Goal: Navigation & Orientation: Find specific page/section

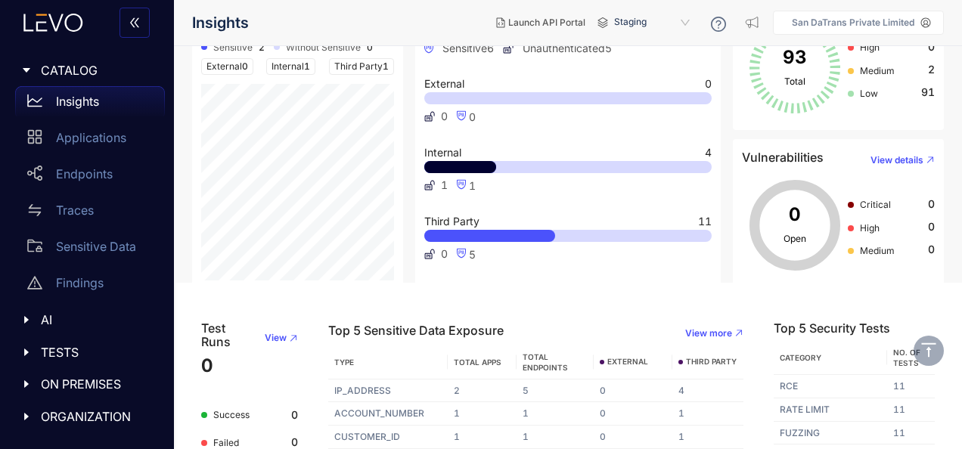
scroll to position [221, 0]
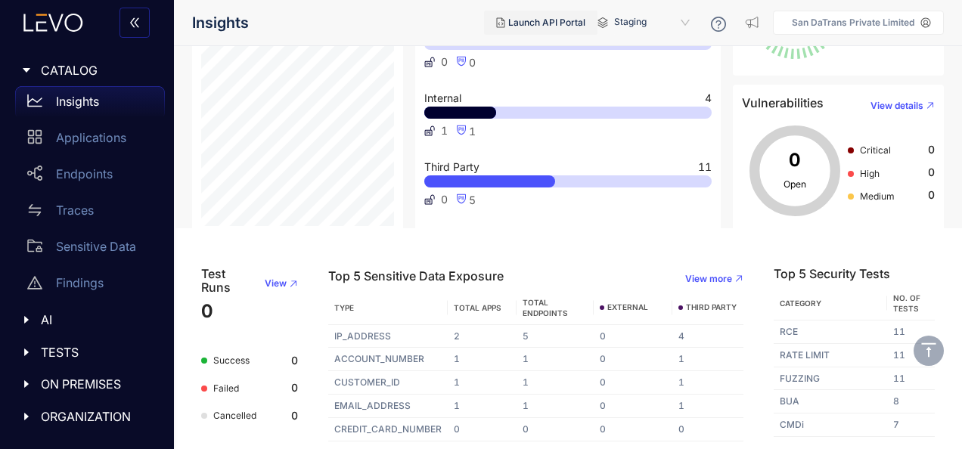
click at [586, 23] on span "Launch API Portal" at bounding box center [546, 22] width 77 height 11
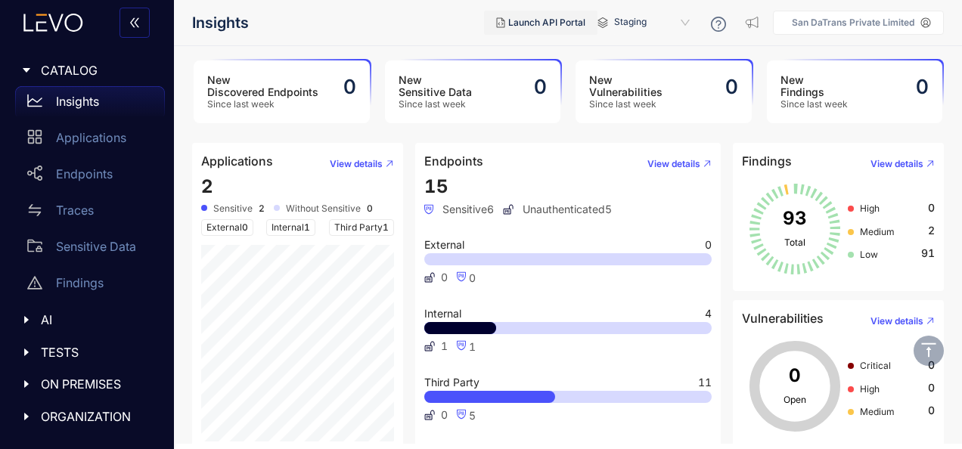
scroll to position [0, 0]
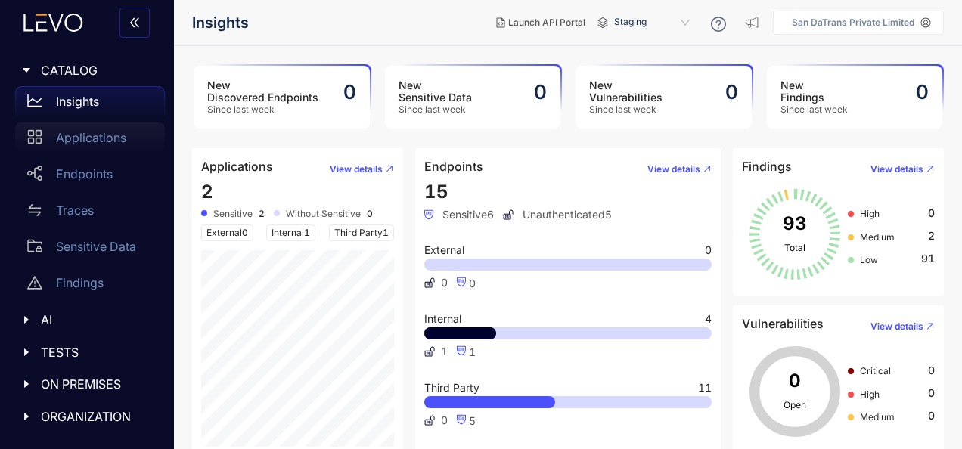
click at [108, 132] on p "Applications" at bounding box center [91, 138] width 70 height 14
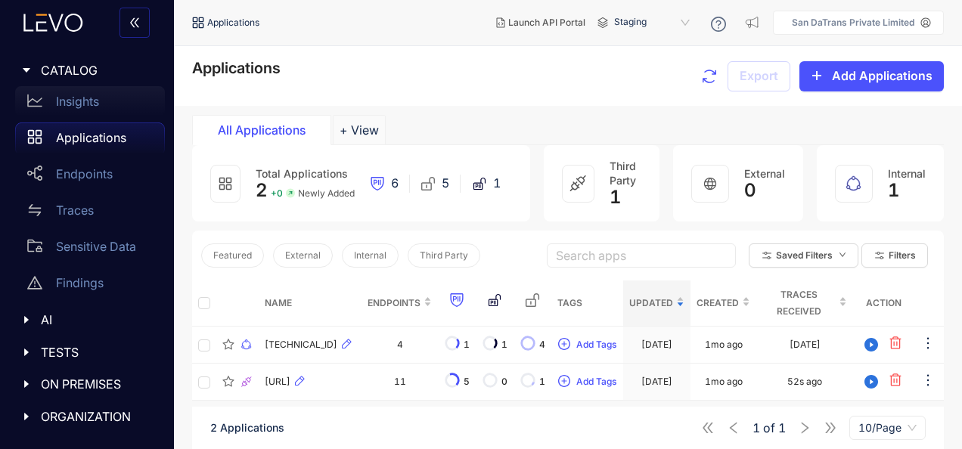
click at [110, 104] on div "Insights" at bounding box center [90, 101] width 150 height 30
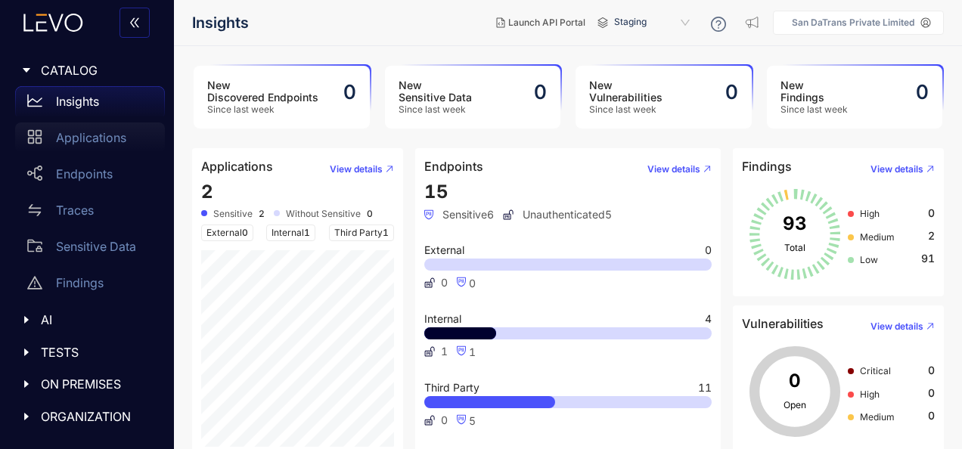
click at [110, 123] on div "Applications" at bounding box center [90, 138] width 150 height 30
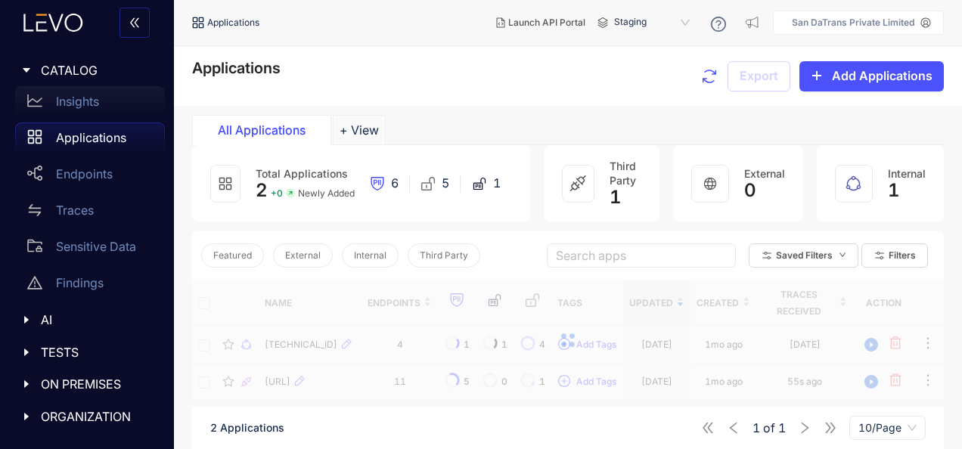
click at [111, 100] on div "Insights" at bounding box center [90, 101] width 150 height 30
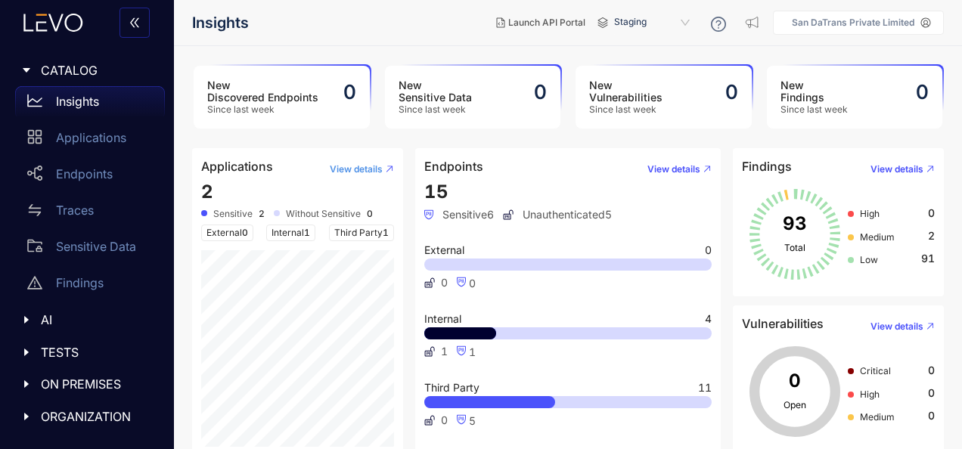
click at [371, 168] on span "View details" at bounding box center [356, 169] width 53 height 11
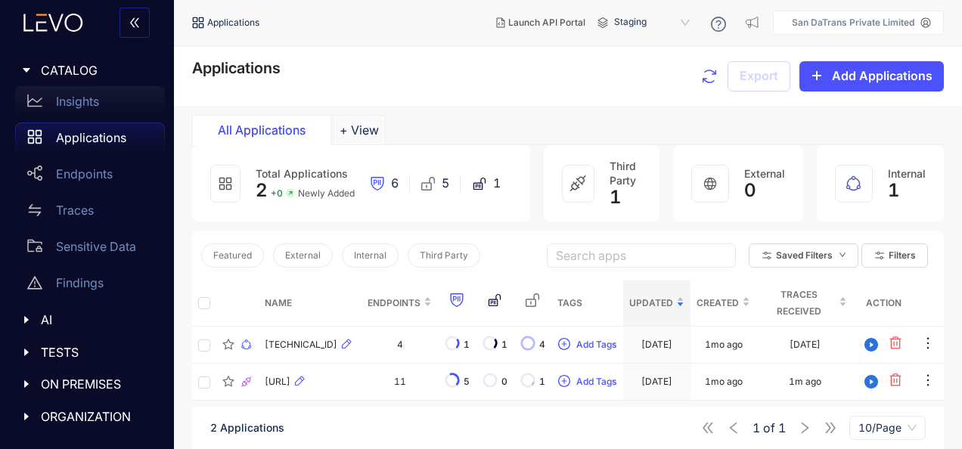
click at [112, 109] on div "Insights" at bounding box center [90, 101] width 150 height 30
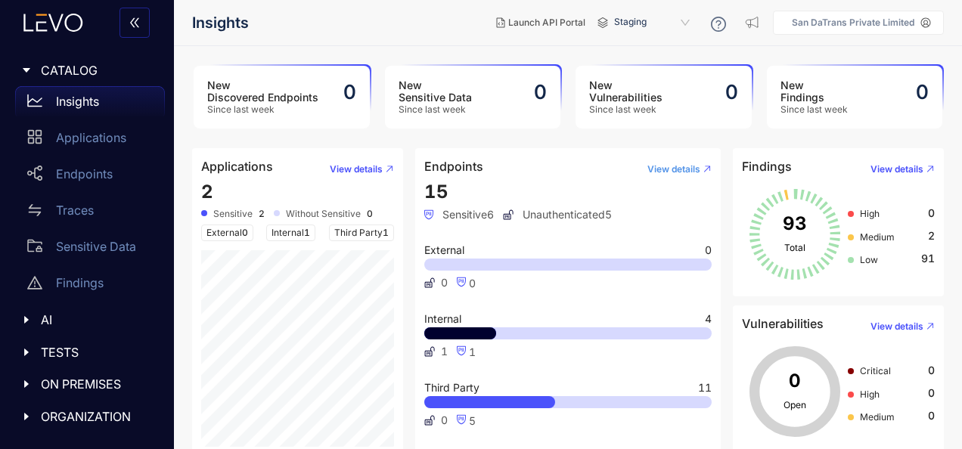
click at [683, 160] on button "View details" at bounding box center [674, 169] width 76 height 24
click at [901, 162] on button "View details" at bounding box center [897, 169] width 76 height 24
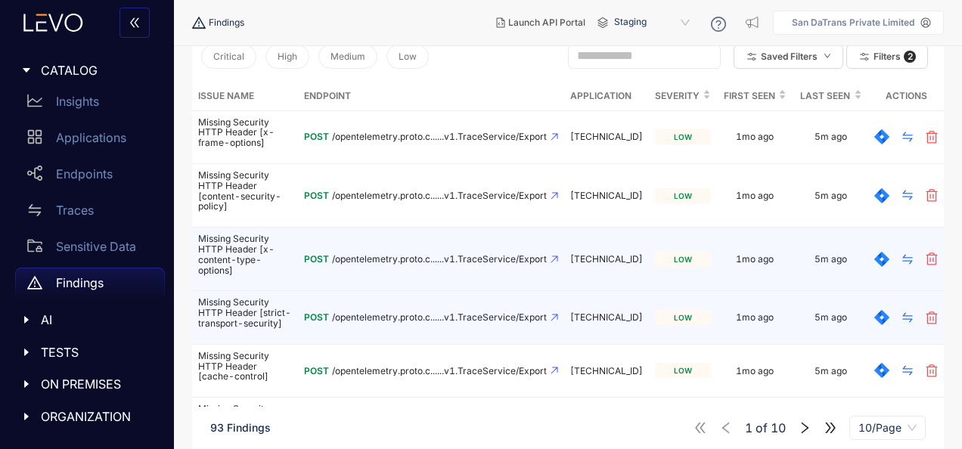
scroll to position [227, 0]
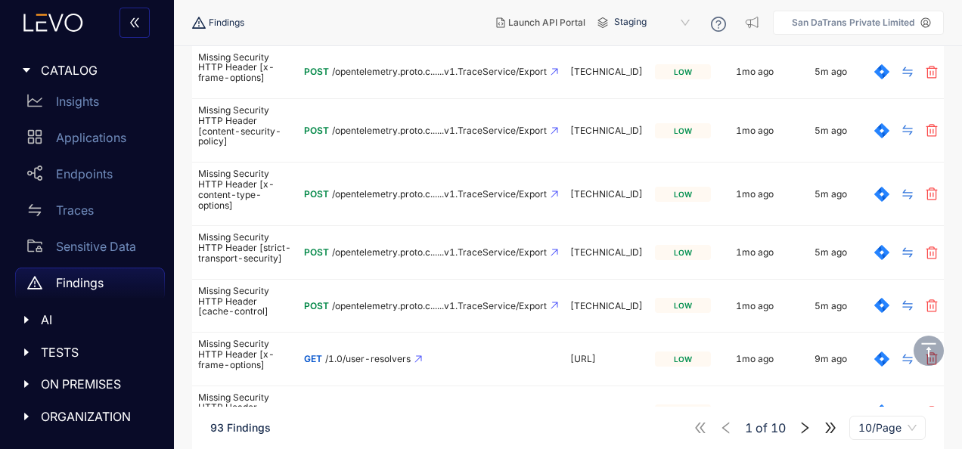
click at [64, 309] on div "AI" at bounding box center [87, 320] width 156 height 32
click at [85, 342] on div "MCP" at bounding box center [90, 352] width 150 height 30
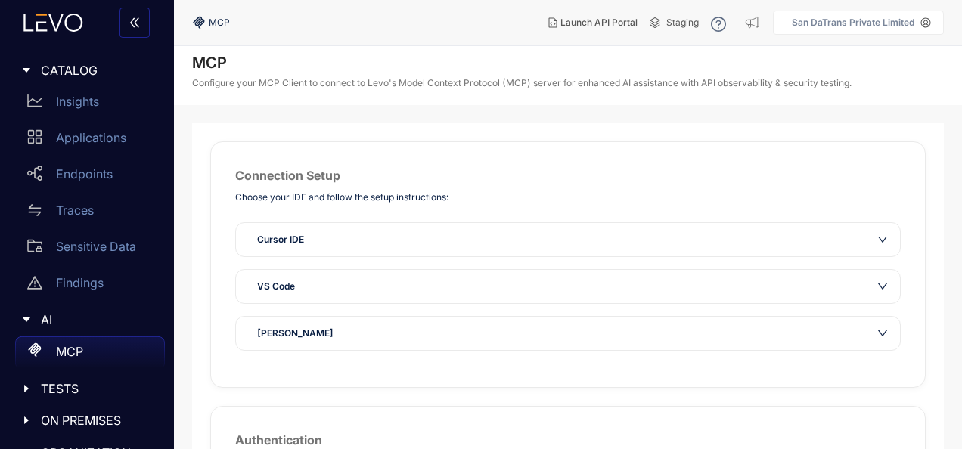
click at [887, 239] on icon "down" at bounding box center [883, 240] width 11 height 11
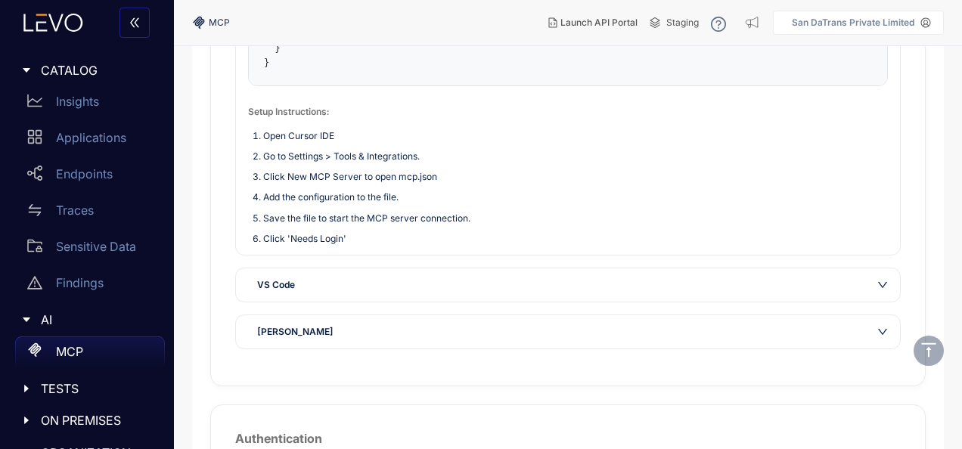
scroll to position [454, 0]
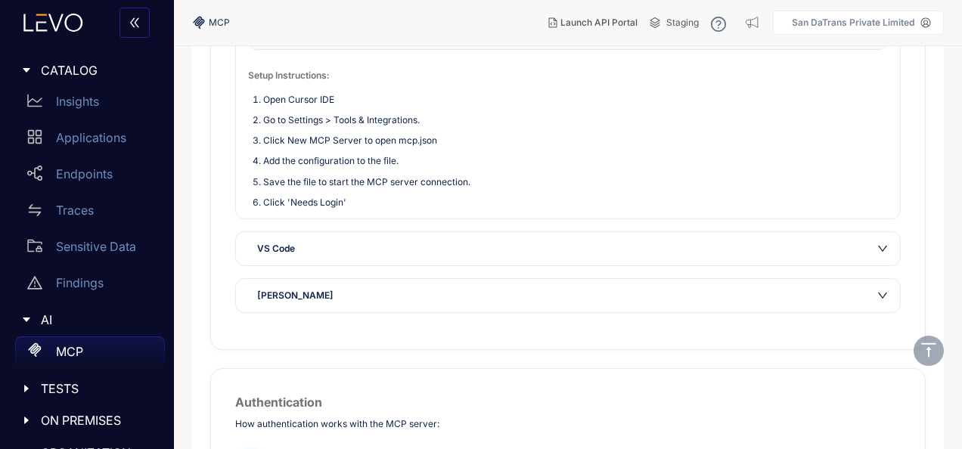
click at [879, 241] on div "VS Code" at bounding box center [568, 248] width 664 height 33
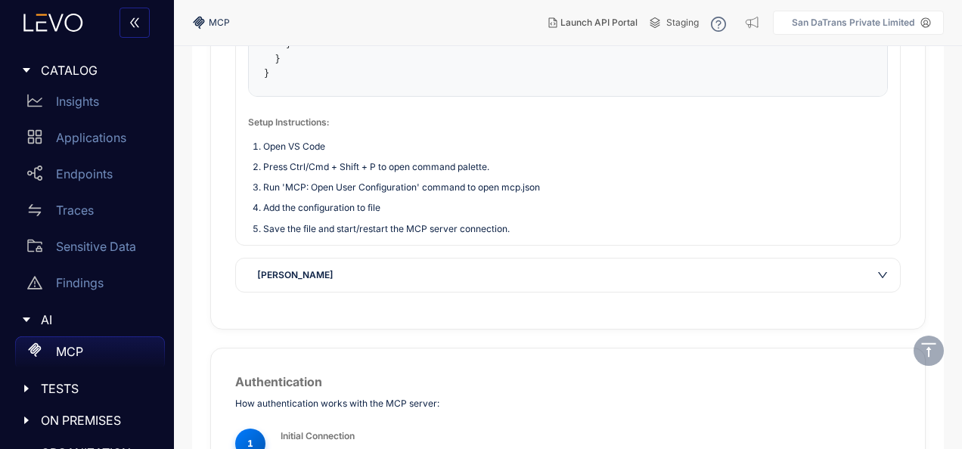
click at [892, 280] on div "[PERSON_NAME]" at bounding box center [568, 275] width 664 height 33
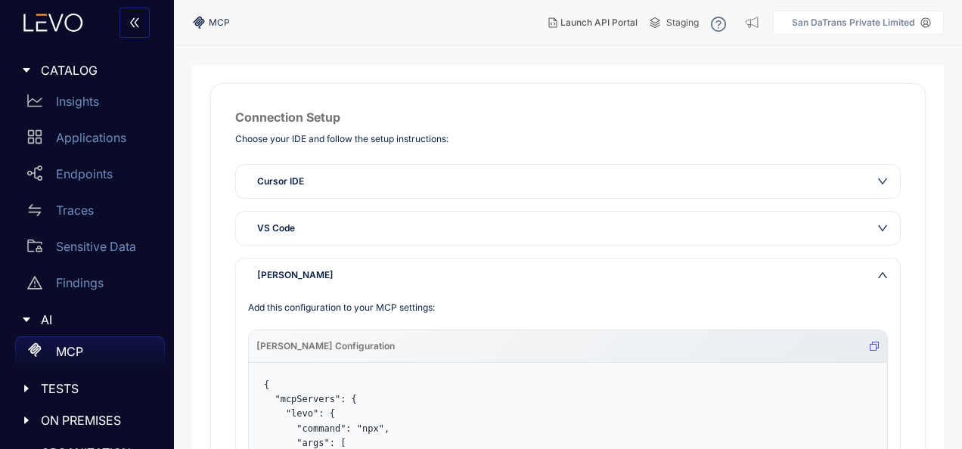
scroll to position [227, 0]
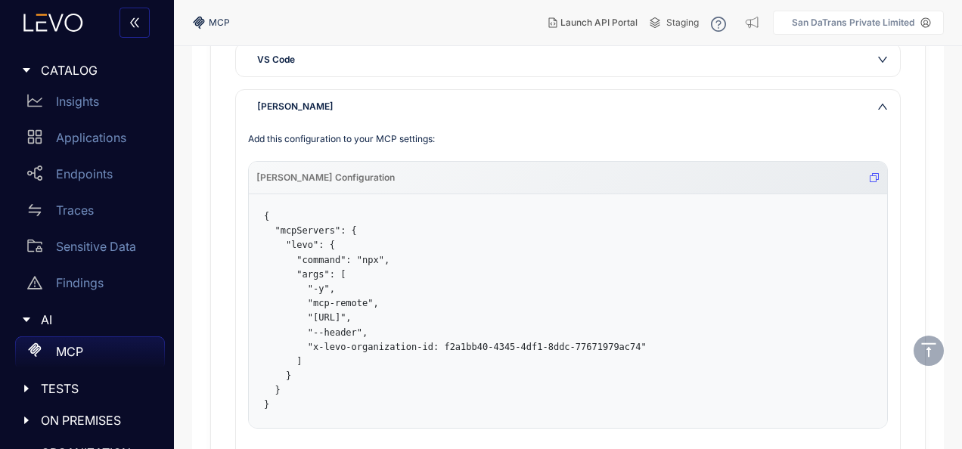
click at [882, 107] on icon "down" at bounding box center [883, 106] width 11 height 11
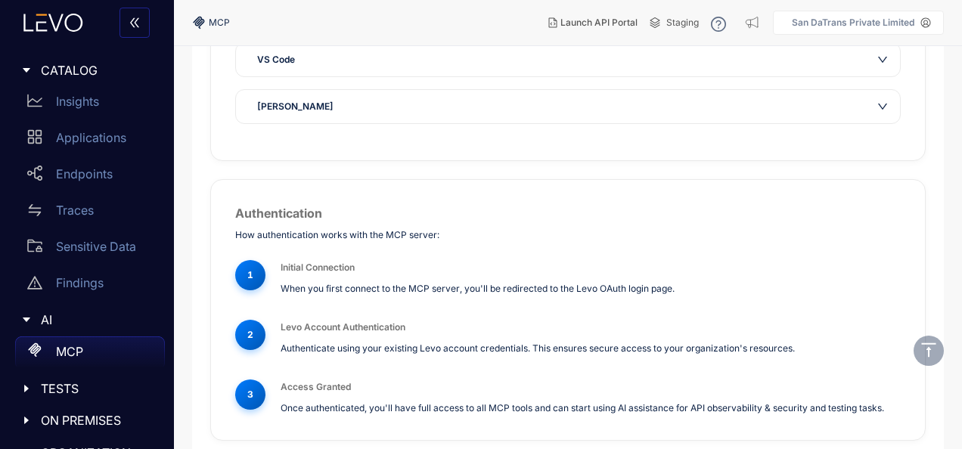
scroll to position [251, 0]
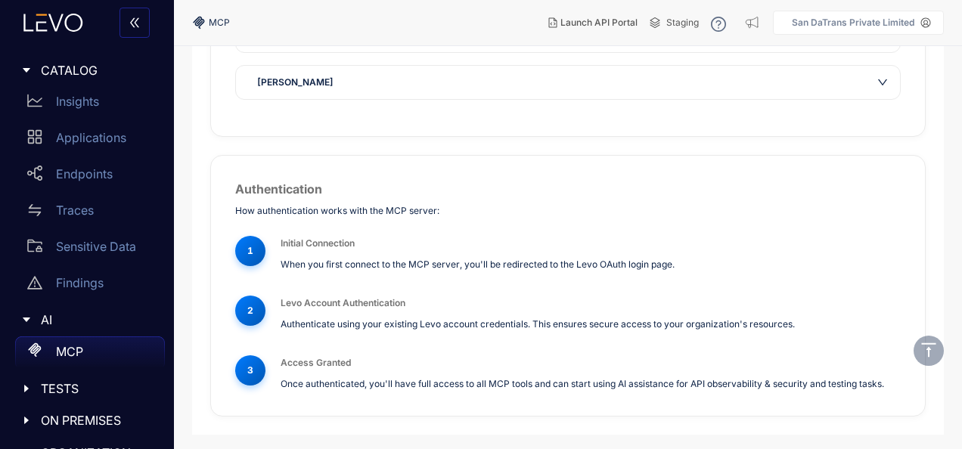
click at [882, 85] on icon "down" at bounding box center [883, 82] width 11 height 11
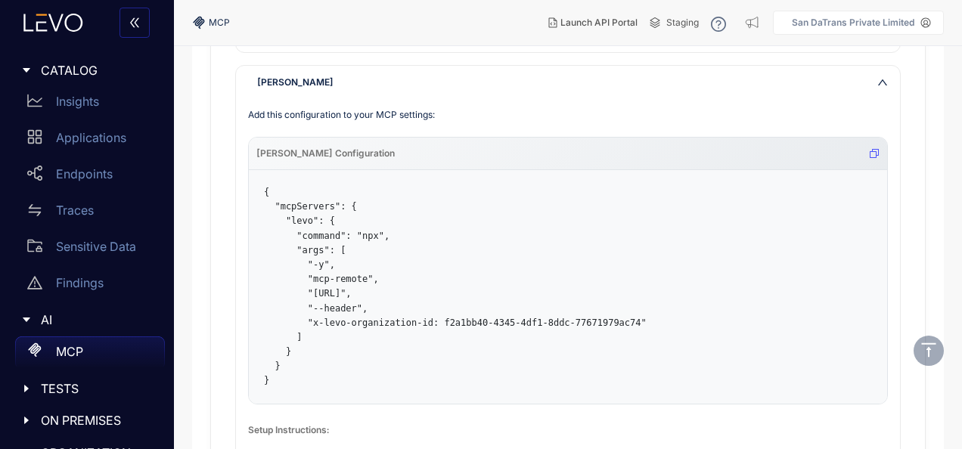
click at [882, 85] on icon "down" at bounding box center [883, 82] width 11 height 11
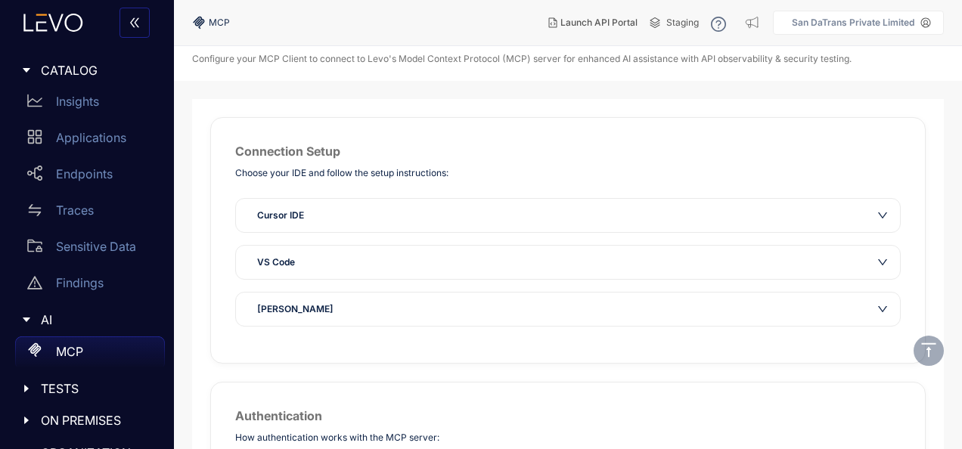
scroll to position [0, 0]
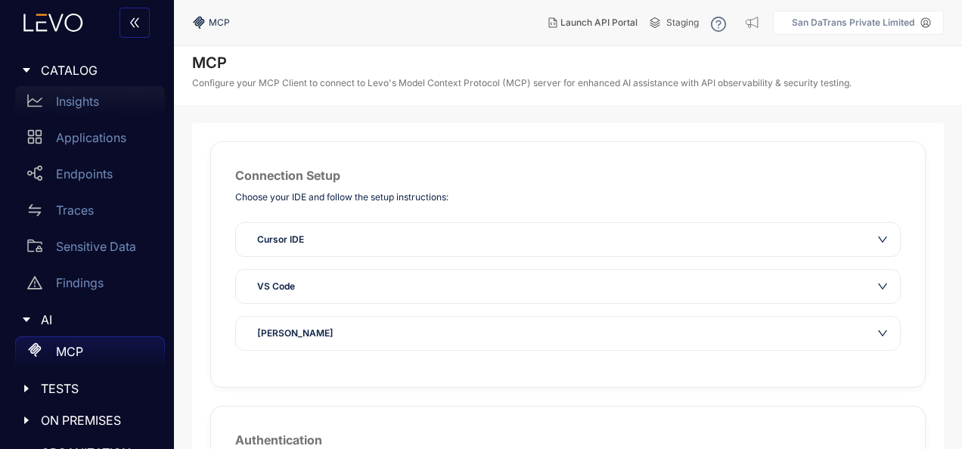
click at [107, 101] on div "Insights" at bounding box center [90, 101] width 150 height 30
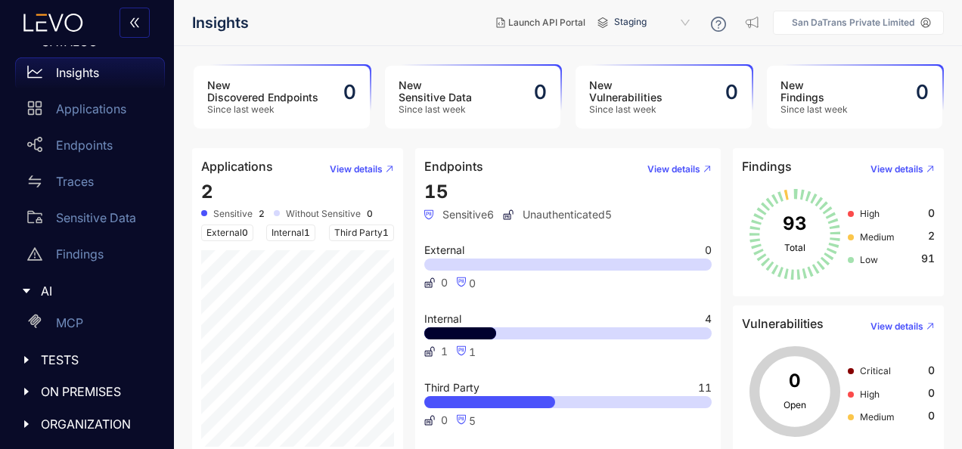
click at [864, 129] on article "New Findings Since last week 0" at bounding box center [855, 97] width 179 height 66
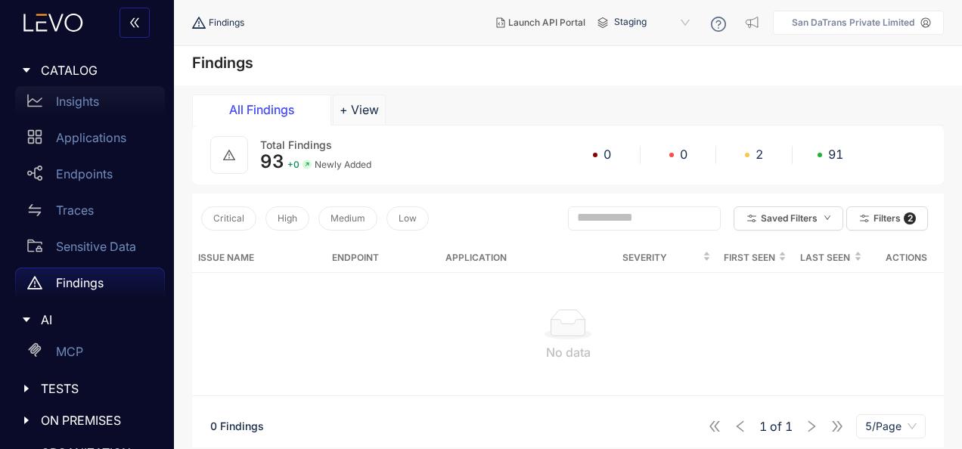
click at [91, 112] on div "Insights" at bounding box center [90, 101] width 150 height 30
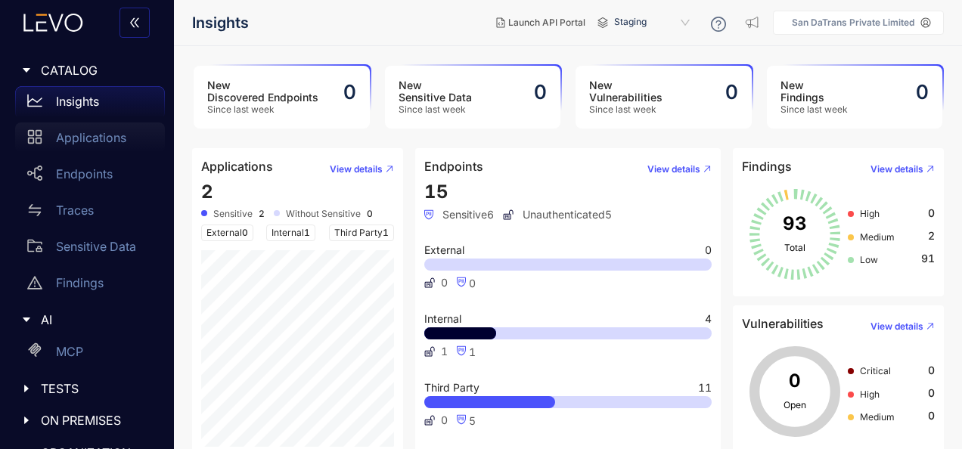
click at [89, 141] on p "Applications" at bounding box center [91, 138] width 70 height 14
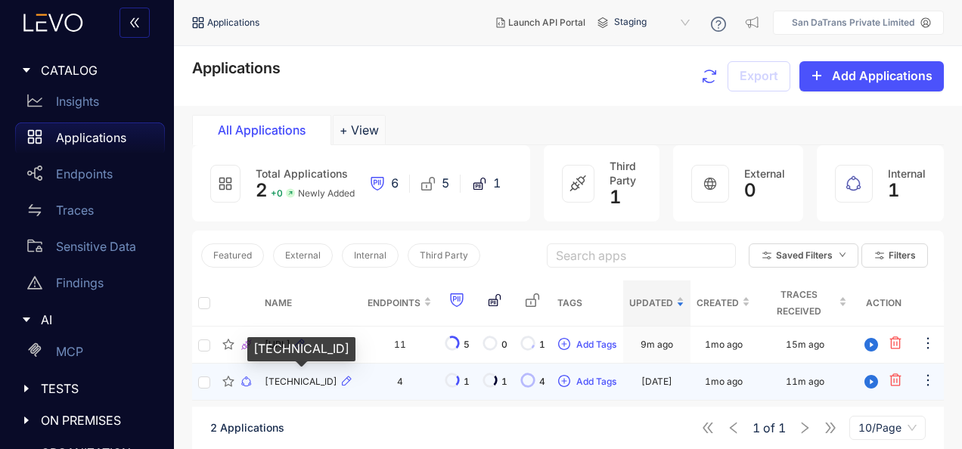
click at [309, 378] on span "[TECHNICAL_ID]" at bounding box center [301, 382] width 73 height 11
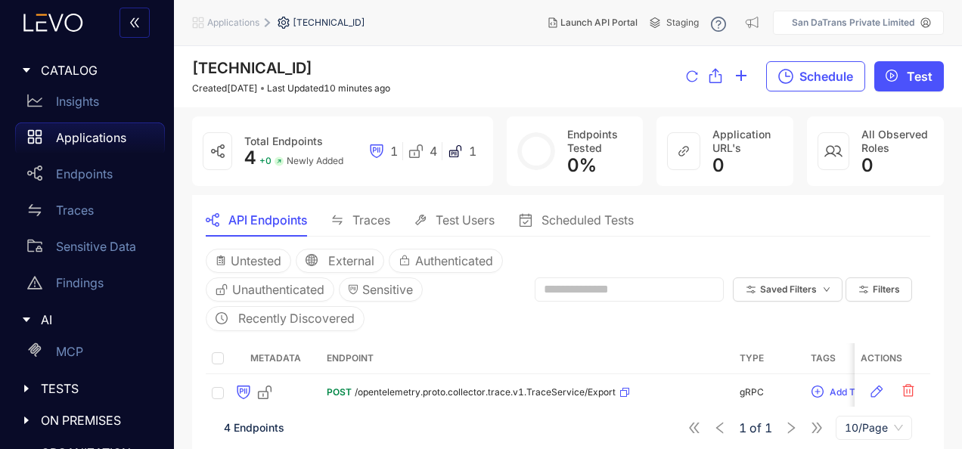
scroll to position [133, 0]
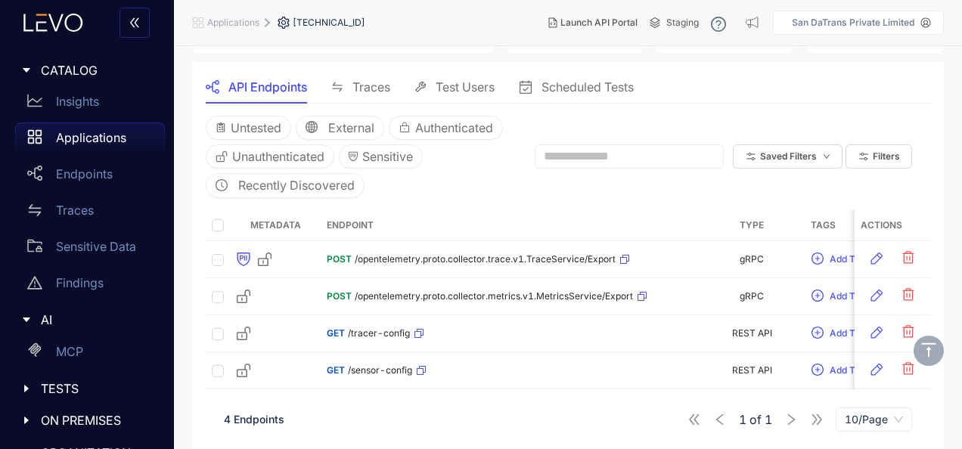
click at [378, 84] on span "Traces" at bounding box center [372, 87] width 38 height 14
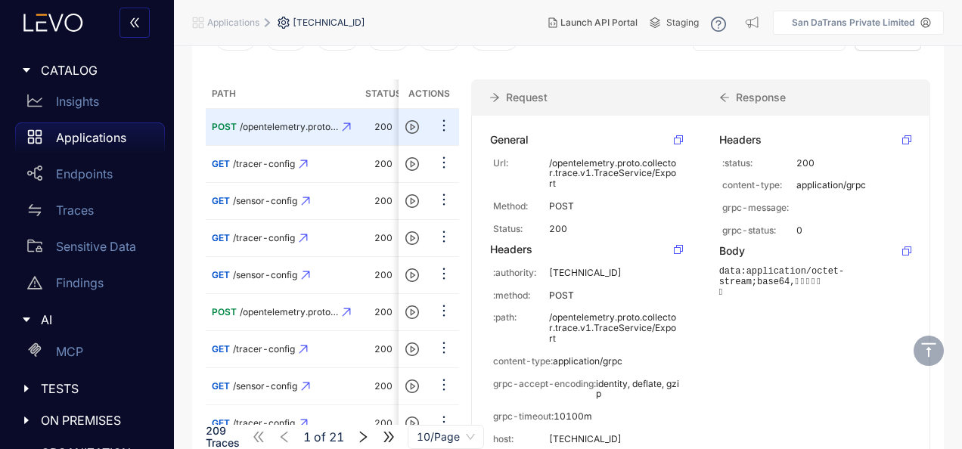
scroll to position [292, 0]
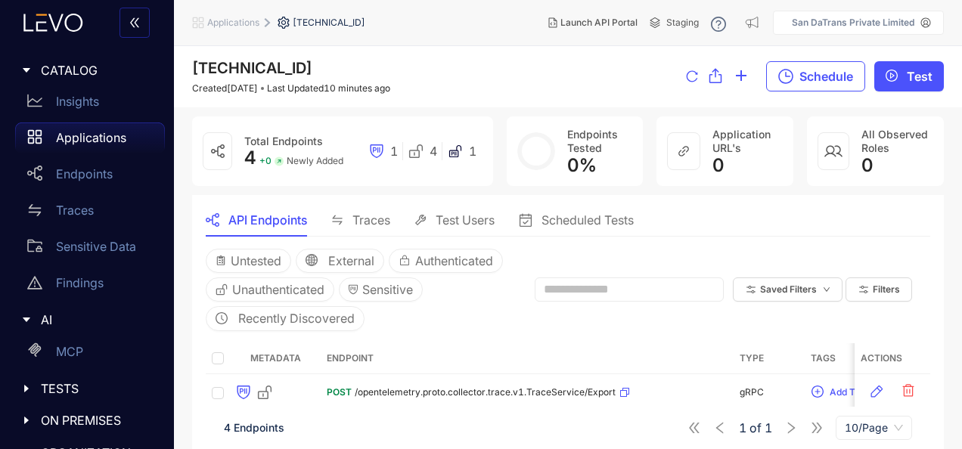
click at [110, 140] on p "Applications" at bounding box center [91, 138] width 70 height 14
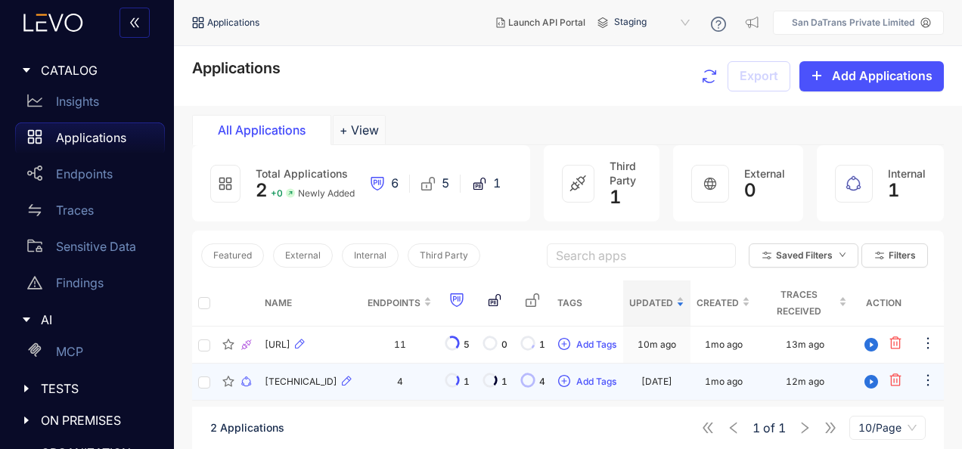
click at [392, 380] on td "4" at bounding box center [400, 382] width 76 height 37
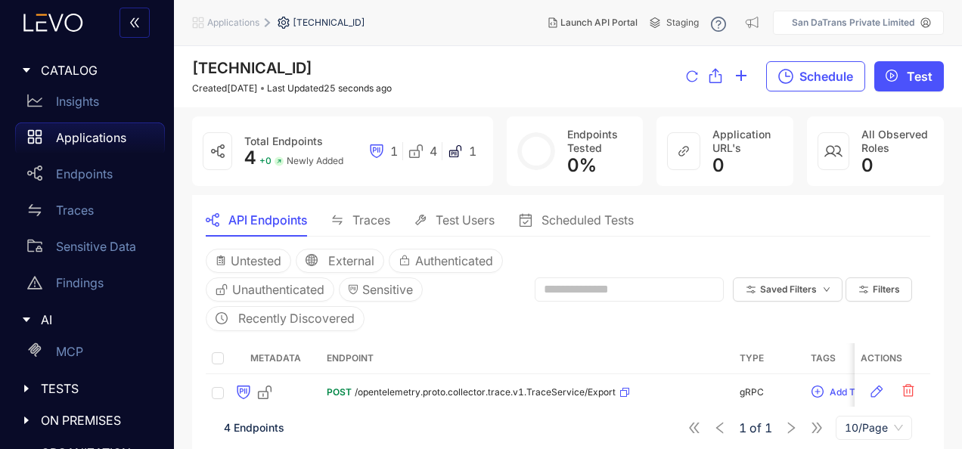
click at [471, 338] on div "Untested External Authenticated Unauthenticated Sensitive Recently Discovered S…" at bounding box center [568, 290] width 725 height 107
click at [104, 142] on p "Applications" at bounding box center [91, 138] width 70 height 14
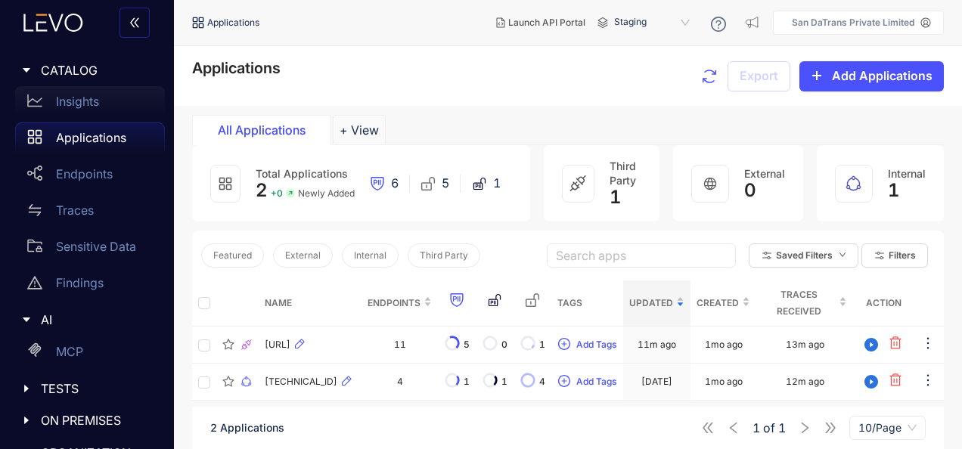
click at [79, 98] on p "Insights" at bounding box center [77, 102] width 43 height 14
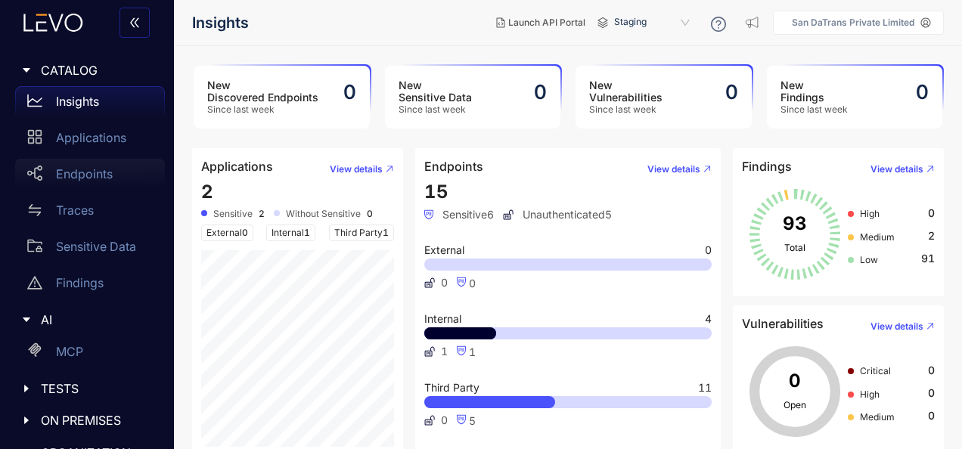
click at [95, 180] on p "Endpoints" at bounding box center [84, 174] width 57 height 14
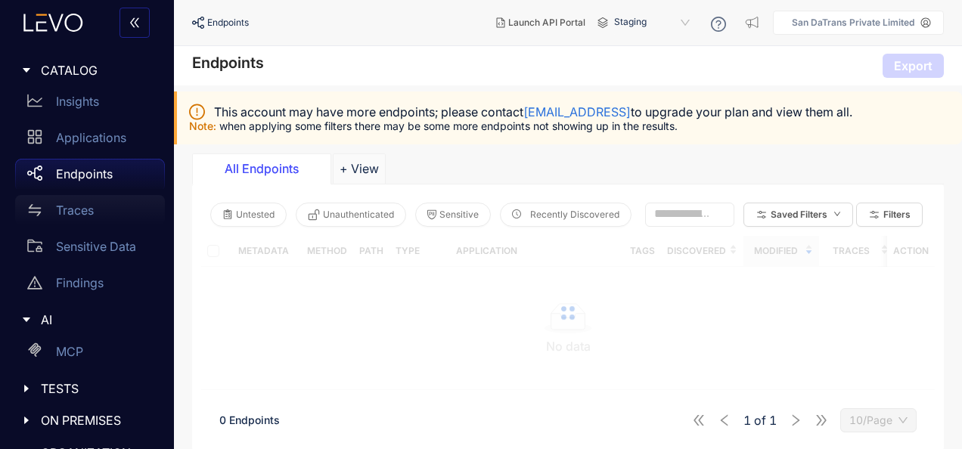
click at [95, 216] on div "Traces" at bounding box center [90, 210] width 150 height 30
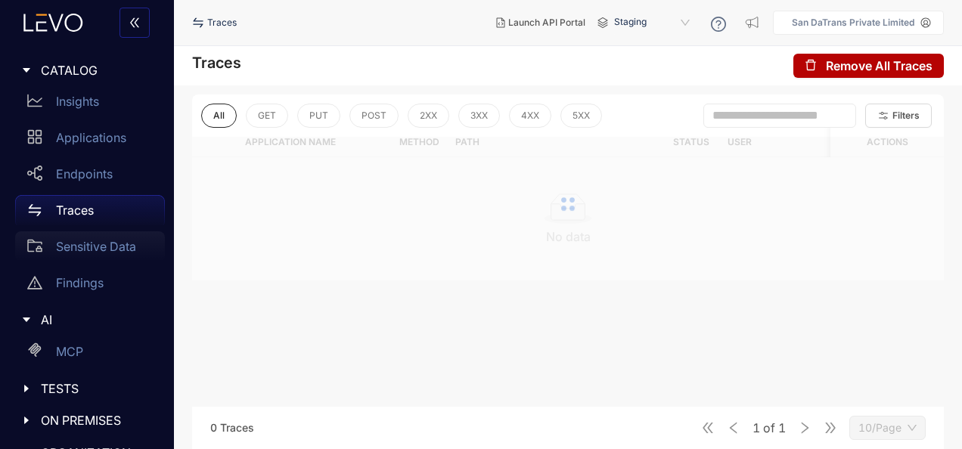
click at [100, 237] on div "Sensitive Data" at bounding box center [90, 247] width 150 height 30
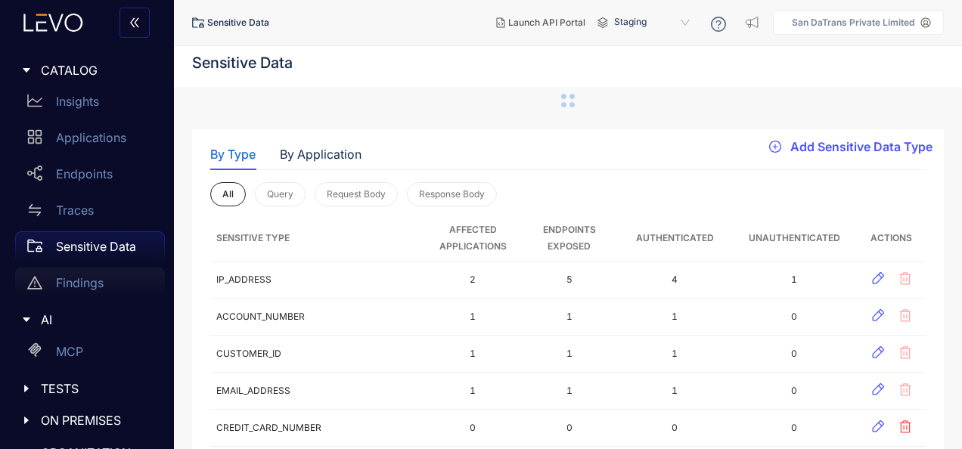
click at [93, 269] on div "Findings" at bounding box center [90, 283] width 150 height 30
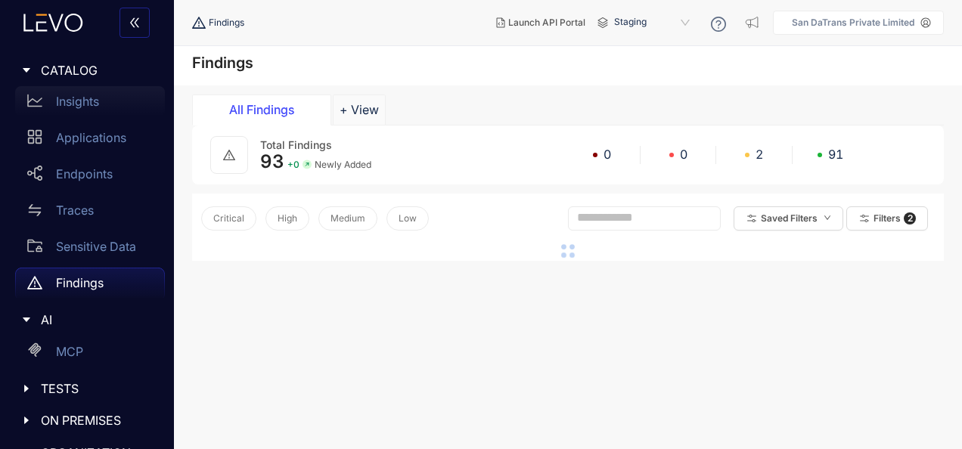
click at [109, 116] on div "Insights" at bounding box center [90, 101] width 150 height 30
